Goal: Task Accomplishment & Management: Manage account settings

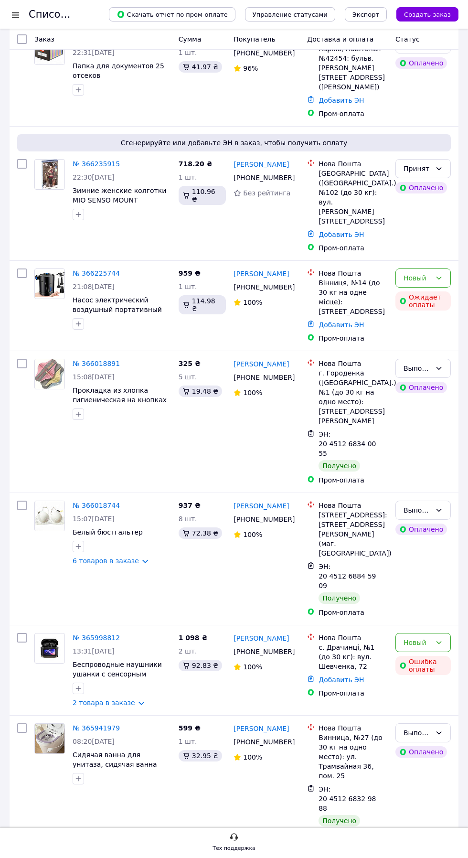
click at [94, 151] on div "Сгенерируйте или добавьте ЭН в заказ, чтобы получить оплату" at bounding box center [234, 142] width 434 height 17
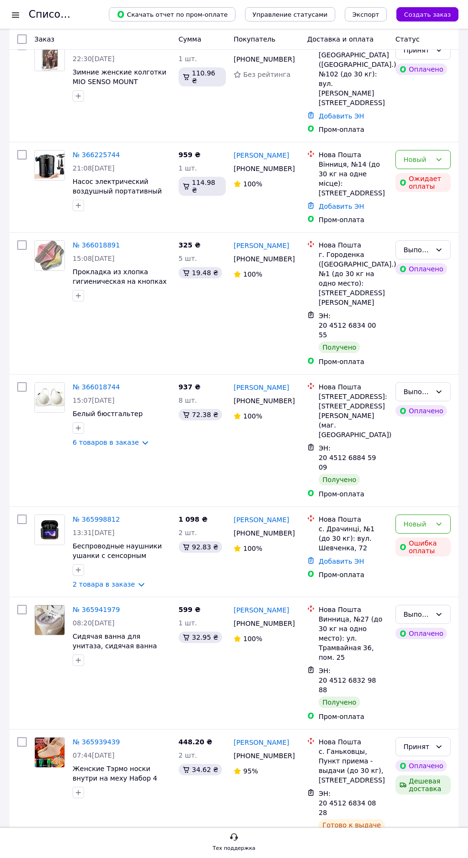
click at [97, 49] on link "№ 366235915" at bounding box center [96, 46] width 47 height 8
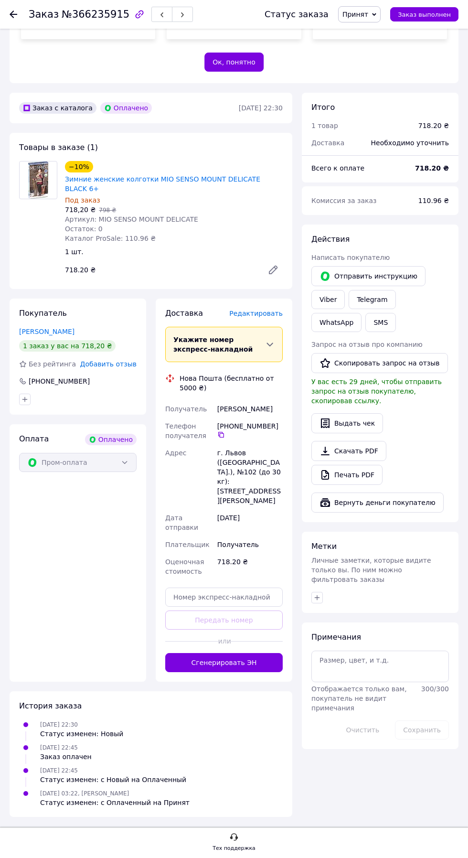
scroll to position [312, 0]
click at [259, 317] on span "Редактировать" at bounding box center [256, 314] width 54 height 8
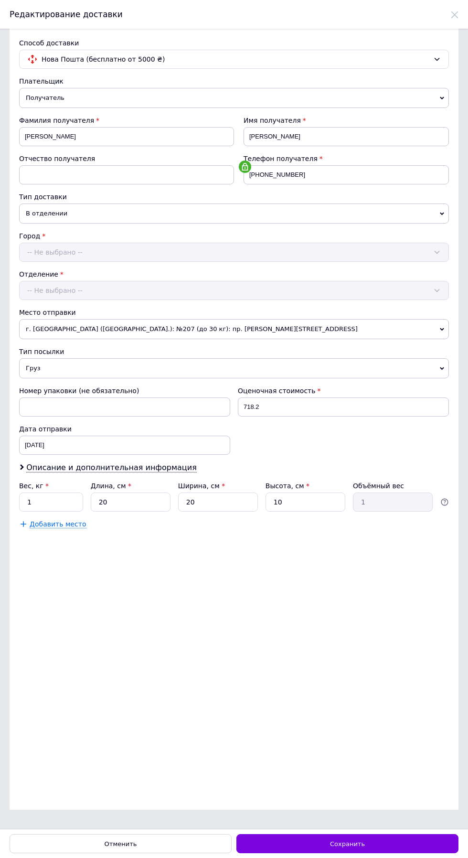
scroll to position [0, 0]
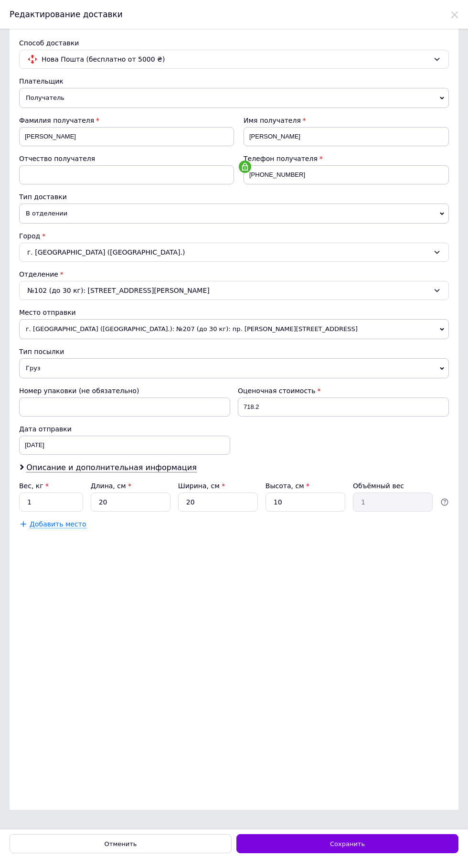
click at [371, 829] on div "Способ доставки Нова Пошта (бесплатно от 5000 ₴) Плательщик Получатель Отправит…" at bounding box center [234, 429] width 468 height 800
click at [385, 853] on div "Сохранить" at bounding box center [348, 843] width 222 height 19
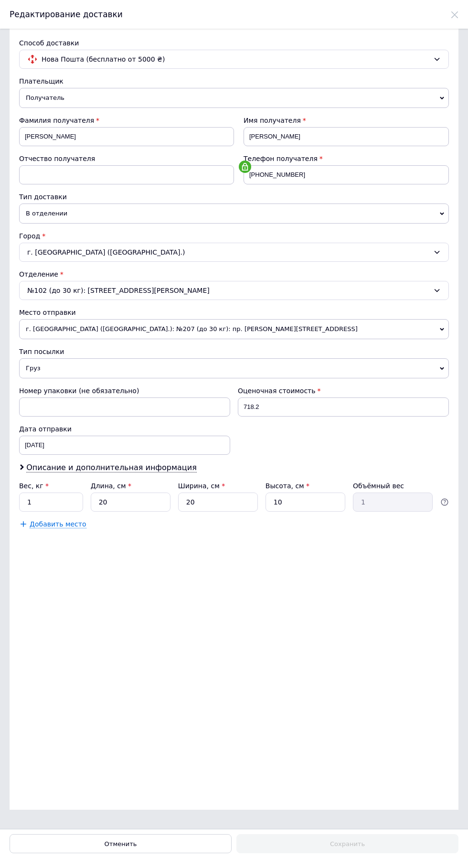
scroll to position [269, 0]
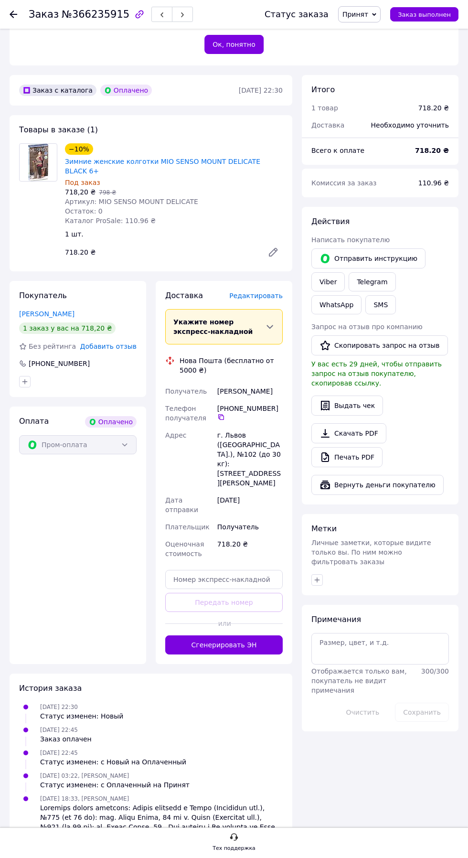
click at [251, 300] on span "Редактировать" at bounding box center [256, 296] width 54 height 8
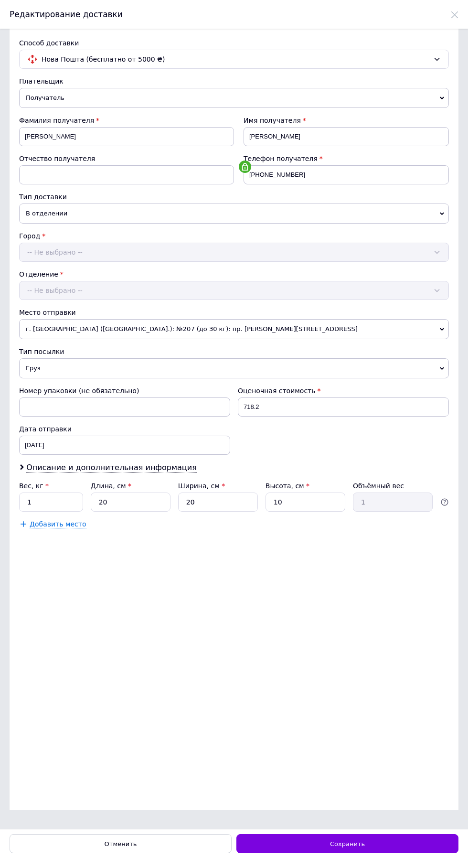
scroll to position [0, 0]
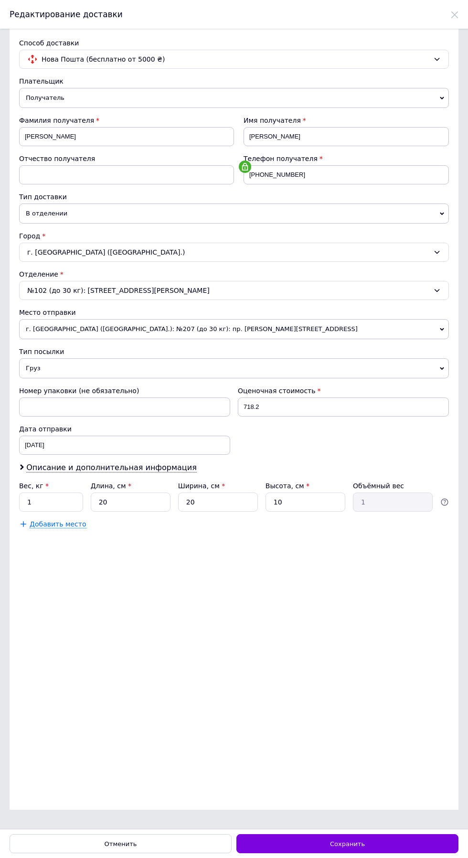
click at [388, 853] on div "Сохранить" at bounding box center [348, 843] width 222 height 19
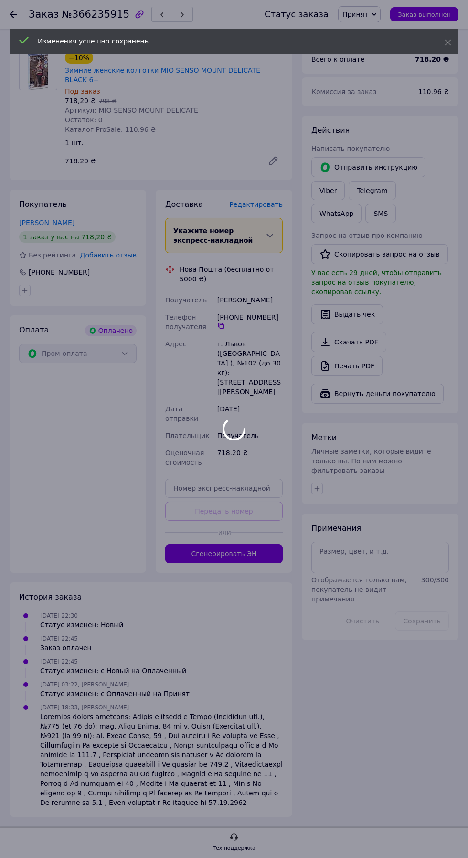
scroll to position [426, 0]
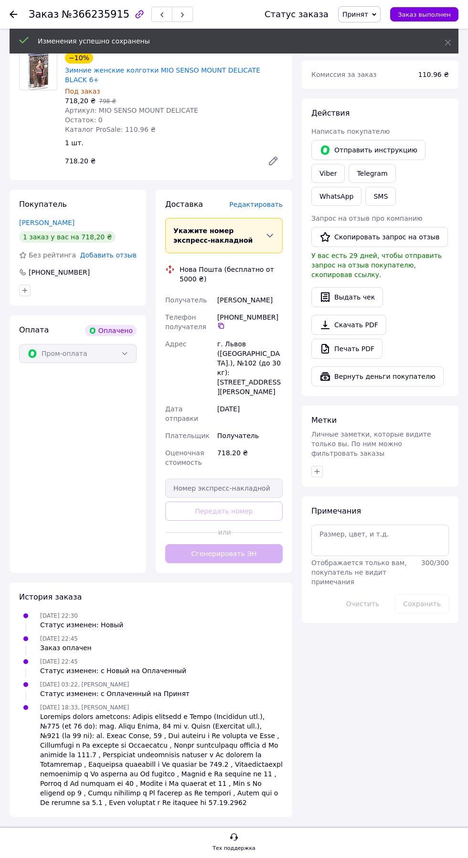
click at [255, 544] on div at bounding box center [256, 532] width 53 height 23
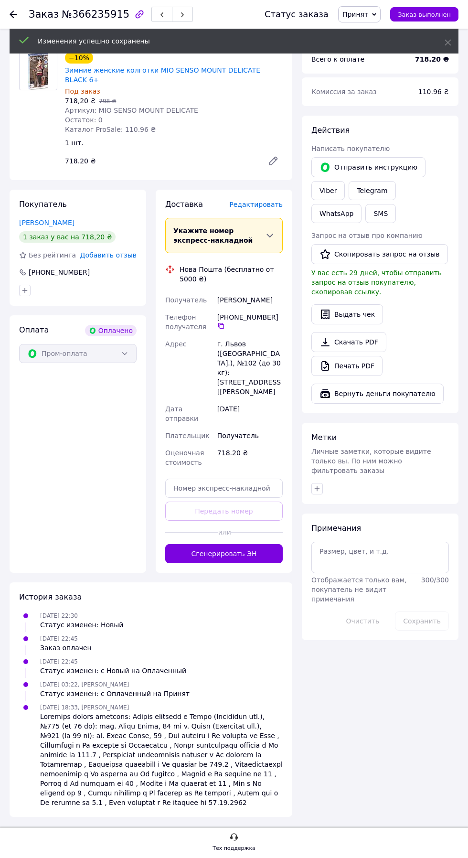
click at [239, 563] on button "Сгенерировать ЭН" at bounding box center [224, 553] width 118 height 19
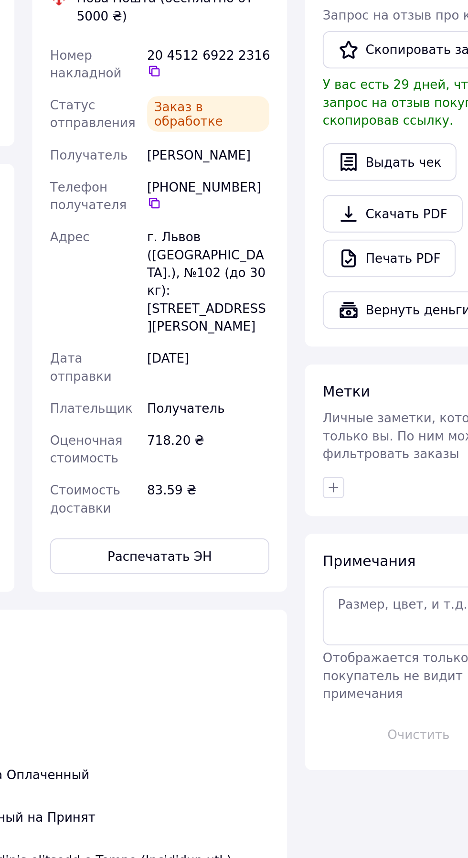
scroll to position [399, 0]
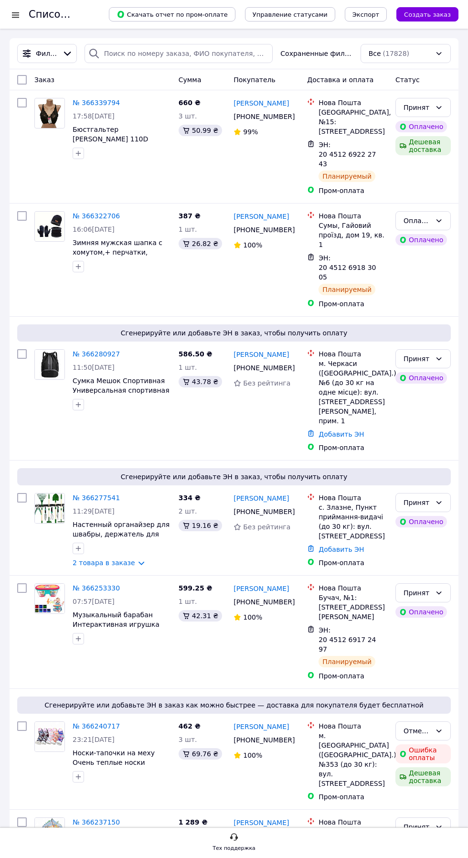
click at [107, 338] on span "Сгенерируйте или добавьте ЭН в заказ, чтобы получить оплату" at bounding box center [234, 333] width 426 height 10
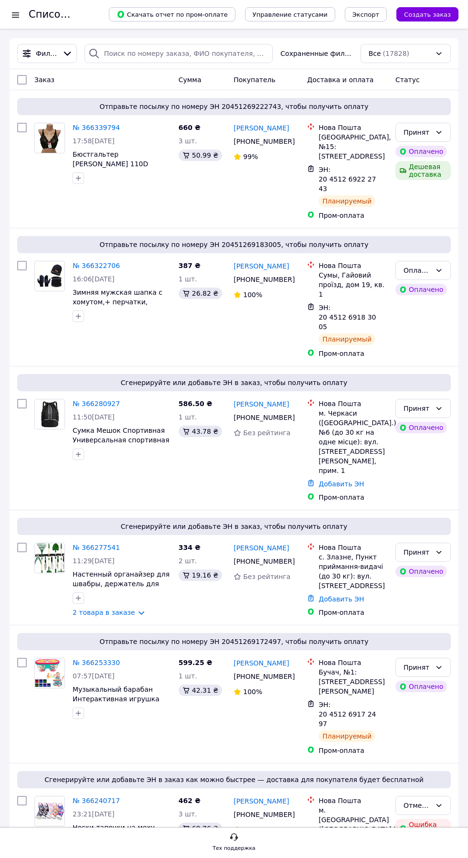
click at [101, 325] on span "Зимняя мужская шапка с хомутом,+ перчатки, зимний теплый набор 56-60см Черный 3…" at bounding box center [118, 307] width 91 height 36
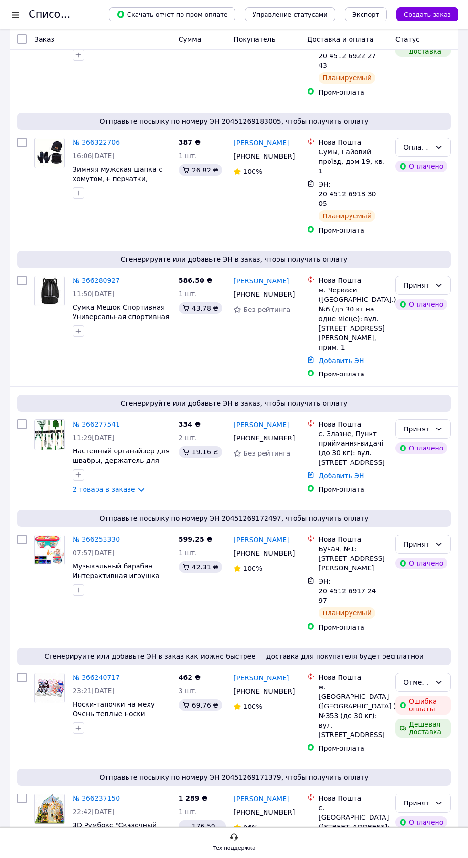
scroll to position [124, 0]
